Goal: Information Seeking & Learning: Learn about a topic

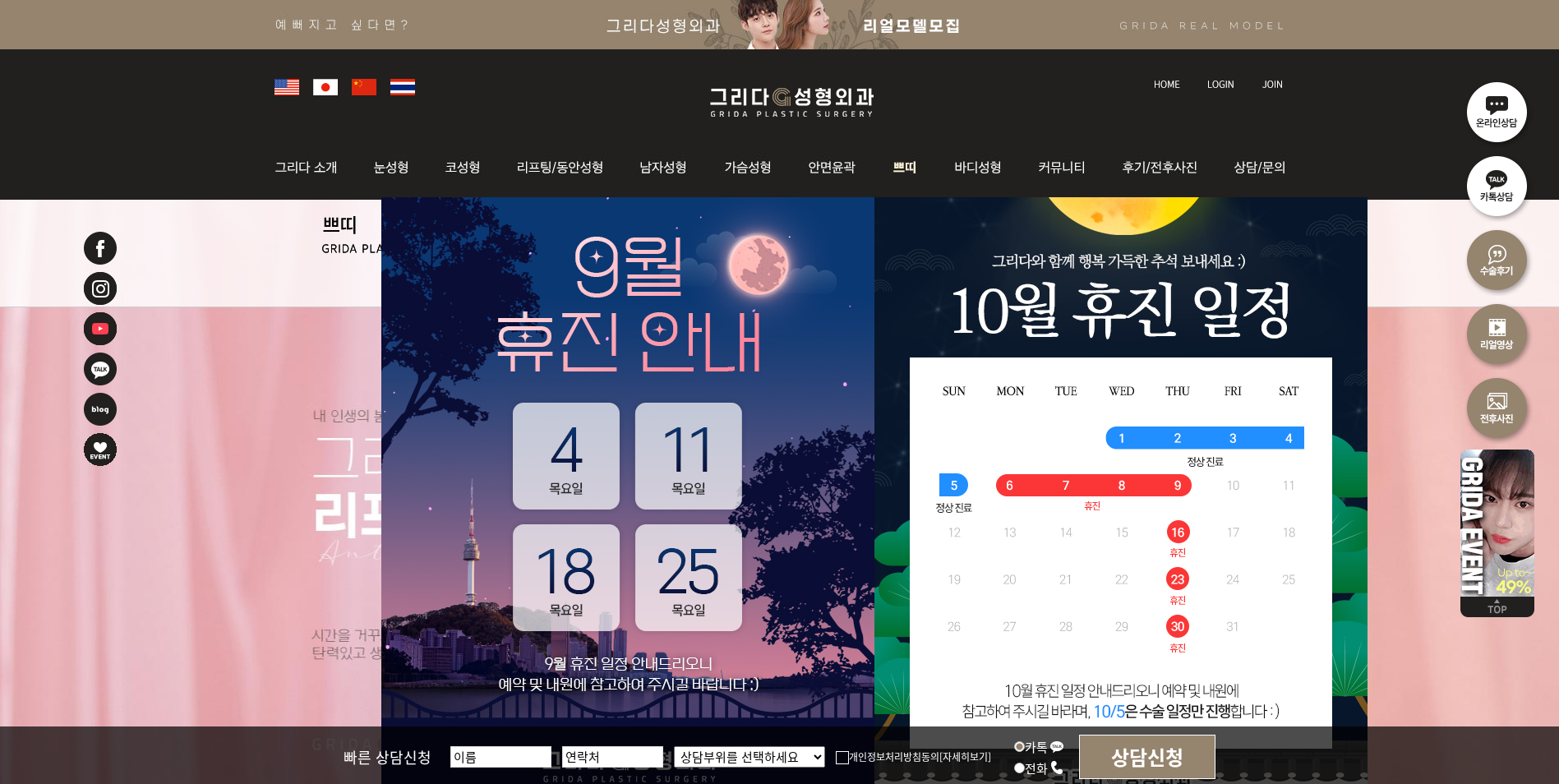
click at [899, 173] on img at bounding box center [905, 167] width 61 height 64
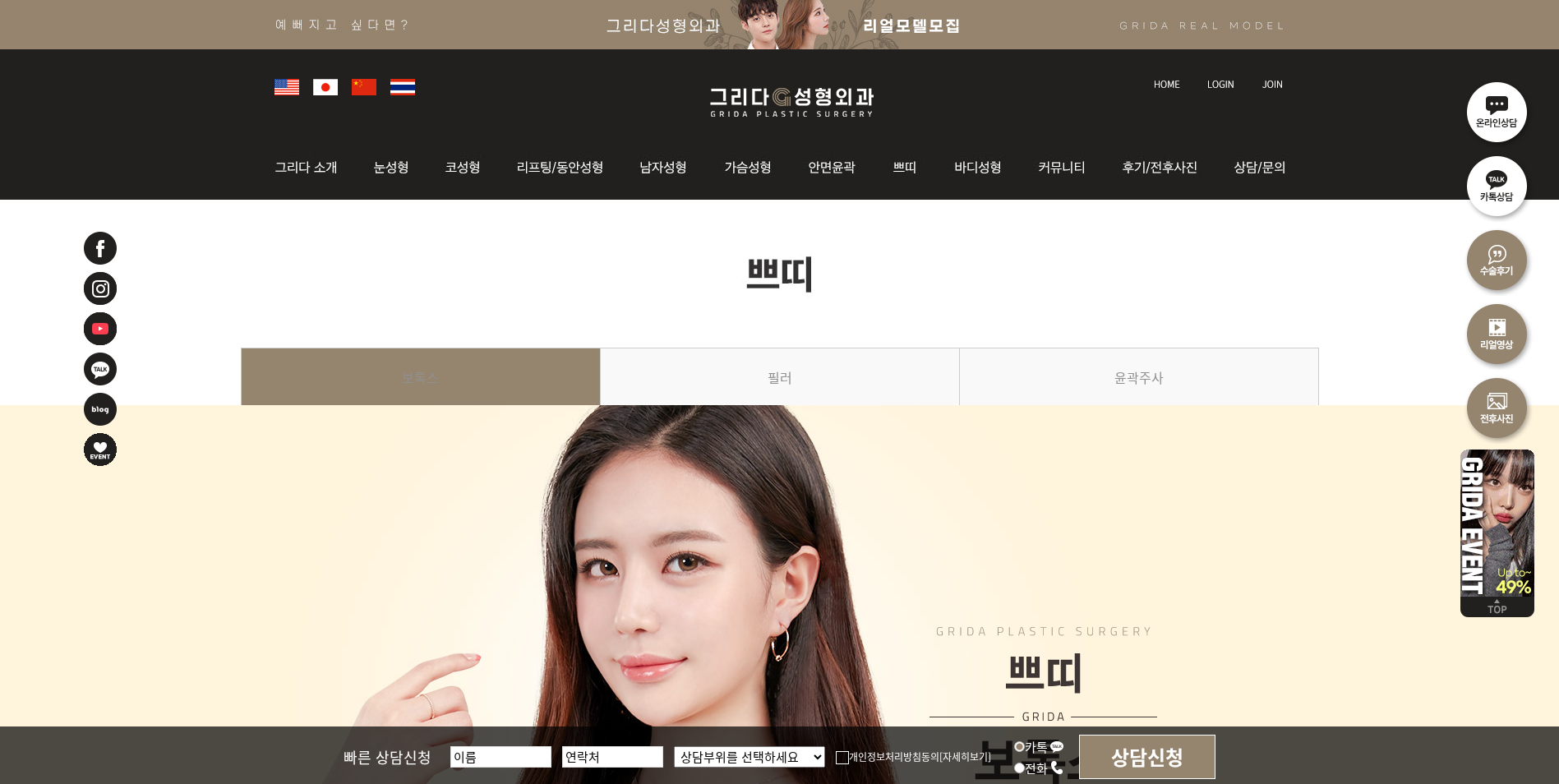
click at [1160, 77] on link at bounding box center [1169, 69] width 46 height 23
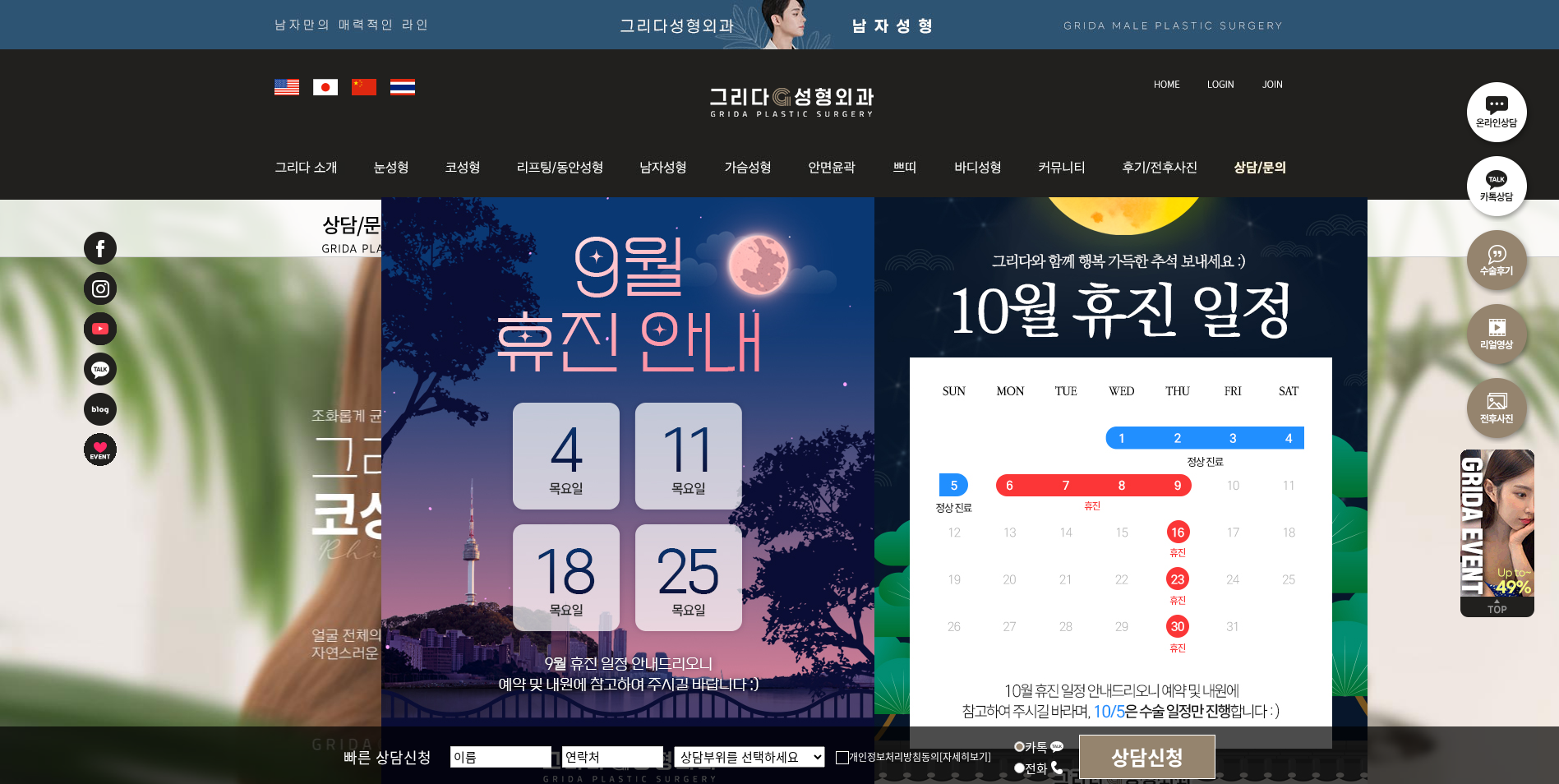
click at [1256, 169] on img at bounding box center [1256, 167] width 74 height 64
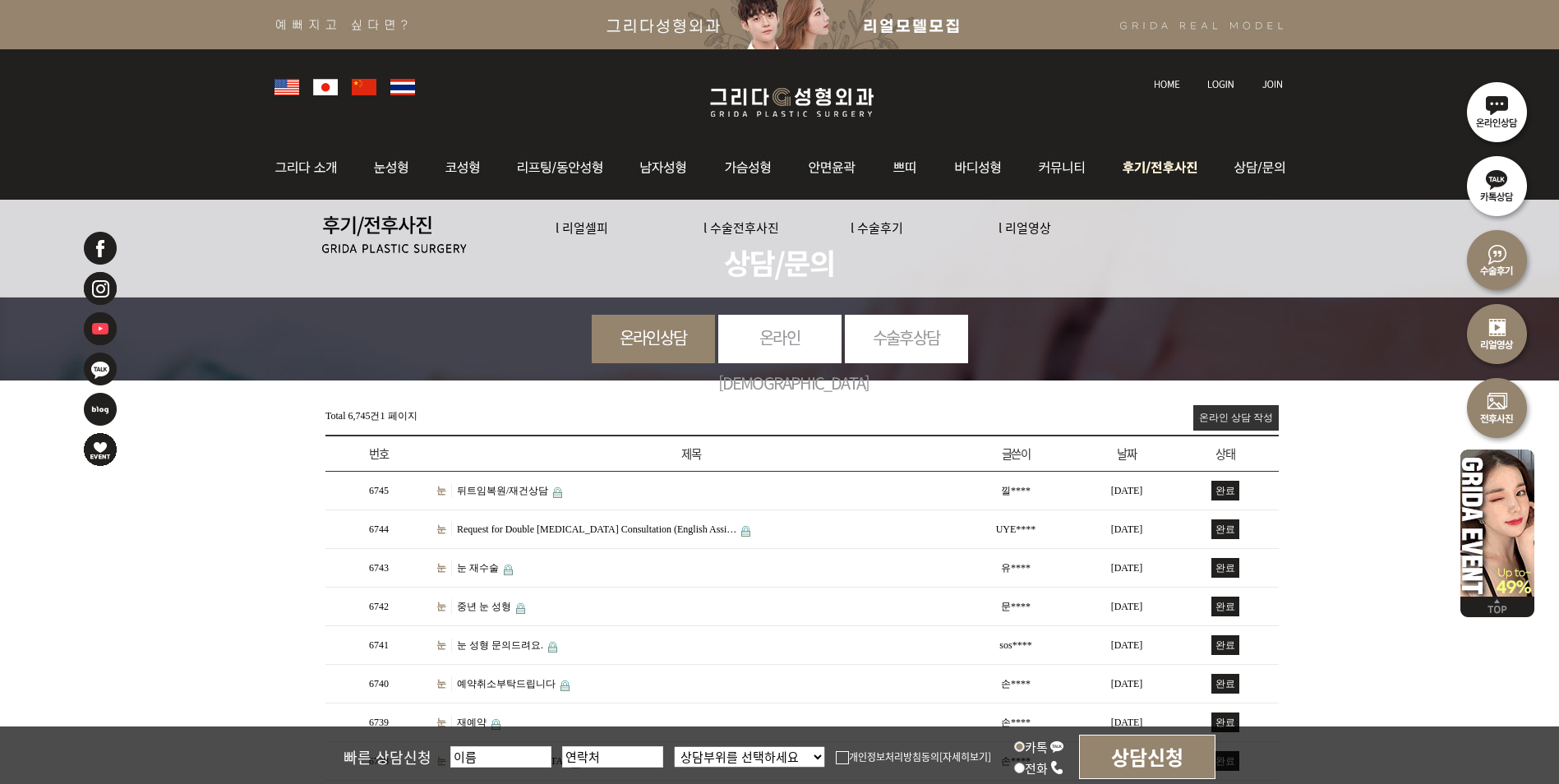
click at [1148, 172] on img at bounding box center [1163, 167] width 114 height 64
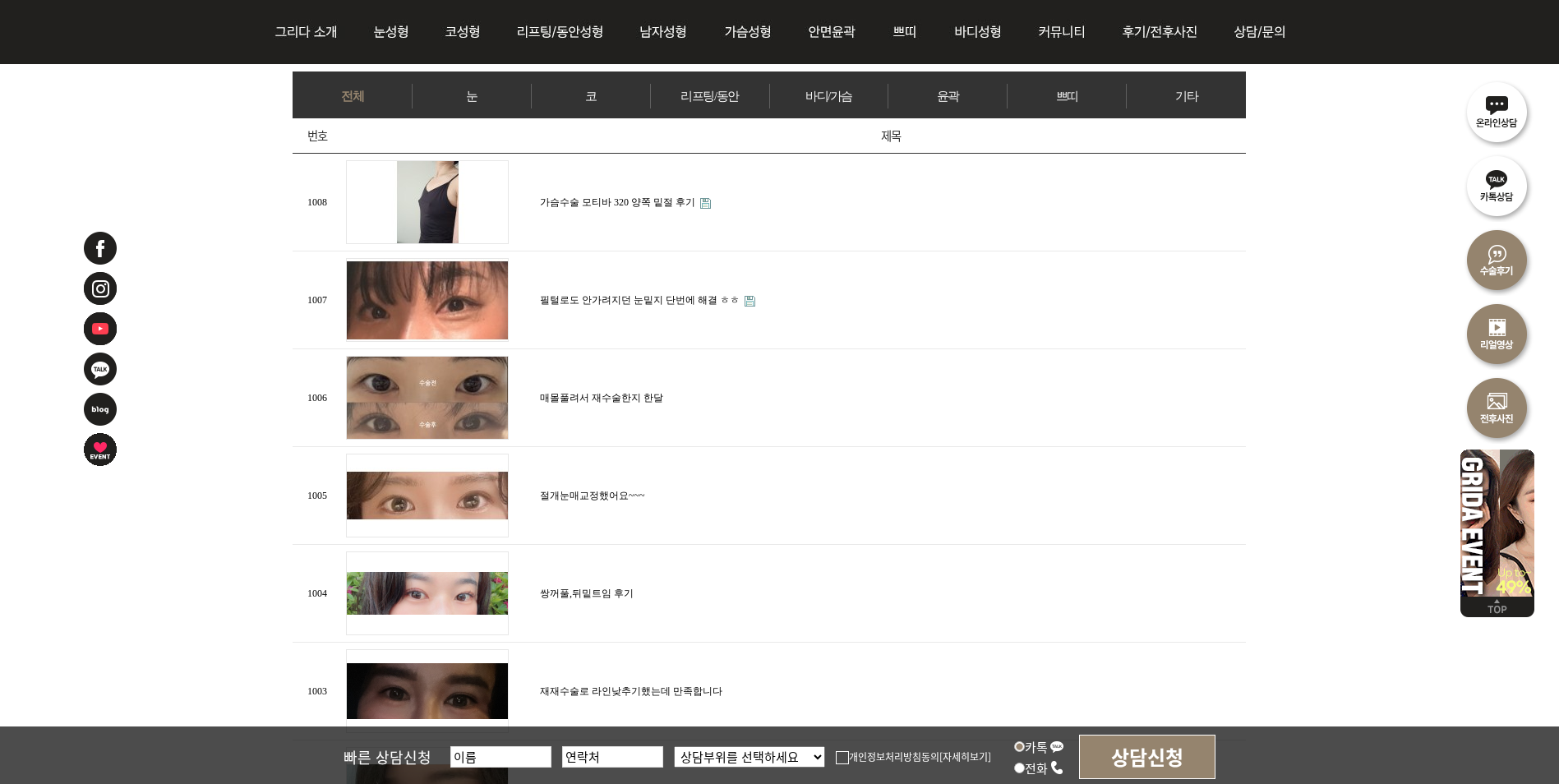
scroll to position [740, 0]
